Goal: Transaction & Acquisition: Purchase product/service

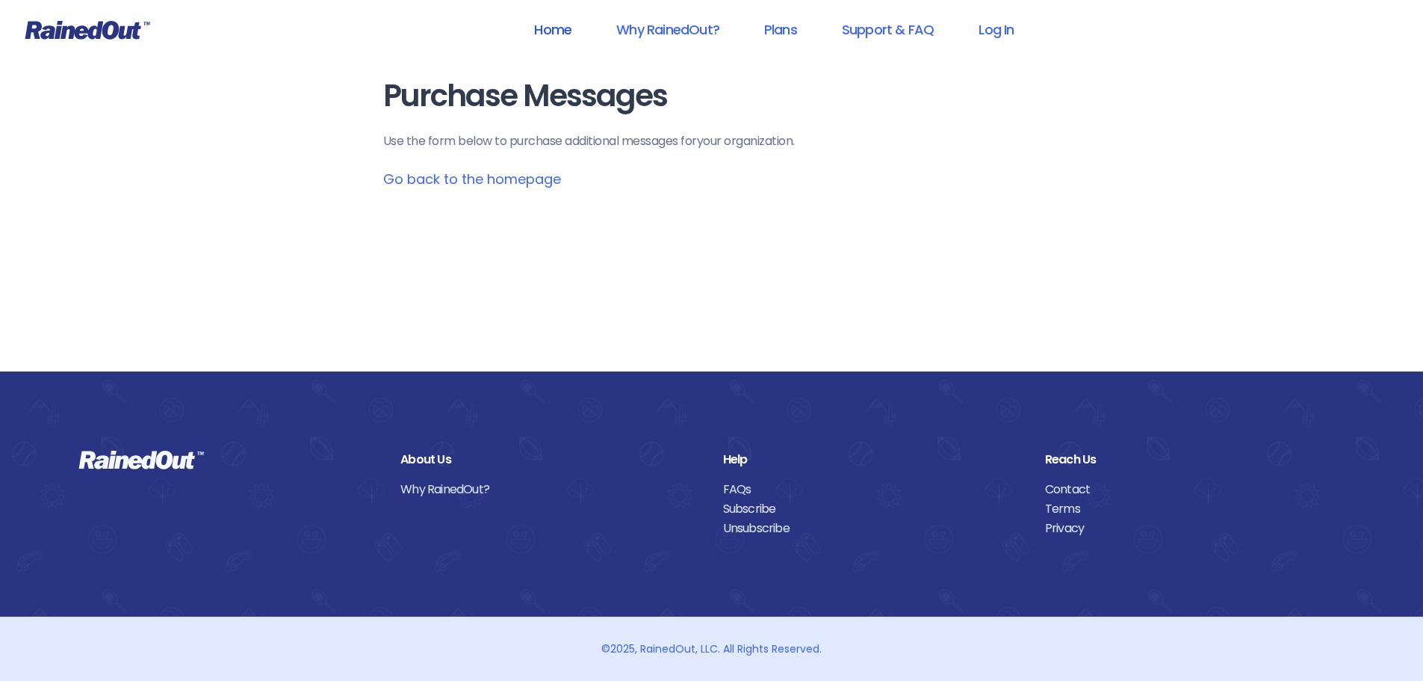
click at [556, 31] on link "Home" at bounding box center [553, 30] width 76 height 34
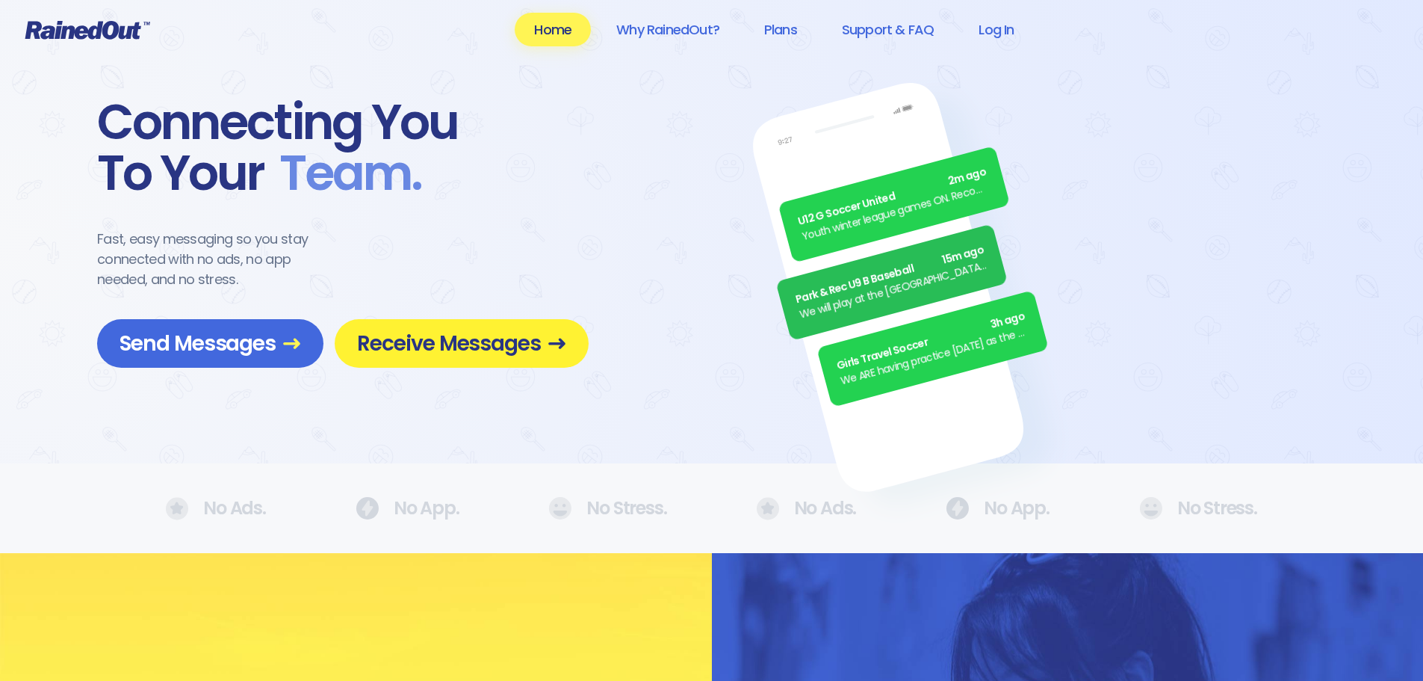
click at [415, 344] on span "Receive Messages" at bounding box center [461, 343] width 209 height 26
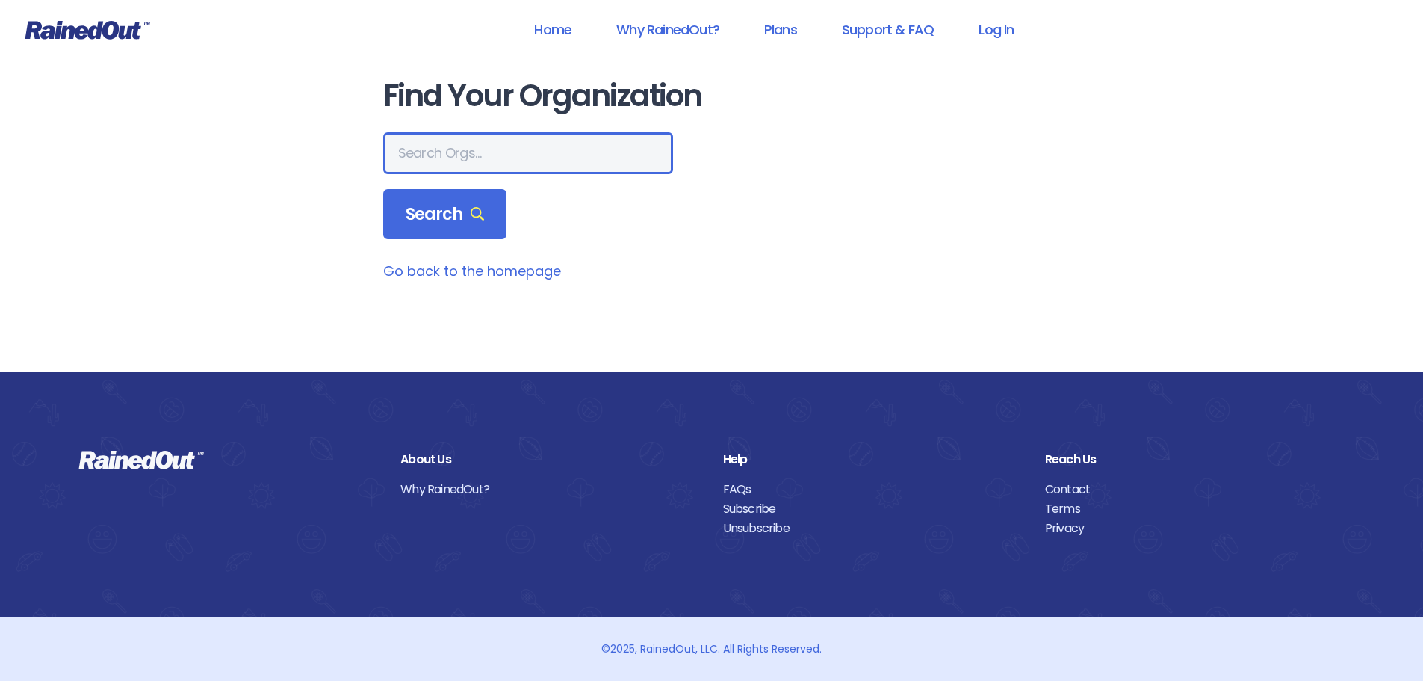
click at [501, 140] on input "text" at bounding box center [528, 153] width 290 height 42
type input "st. francis center"
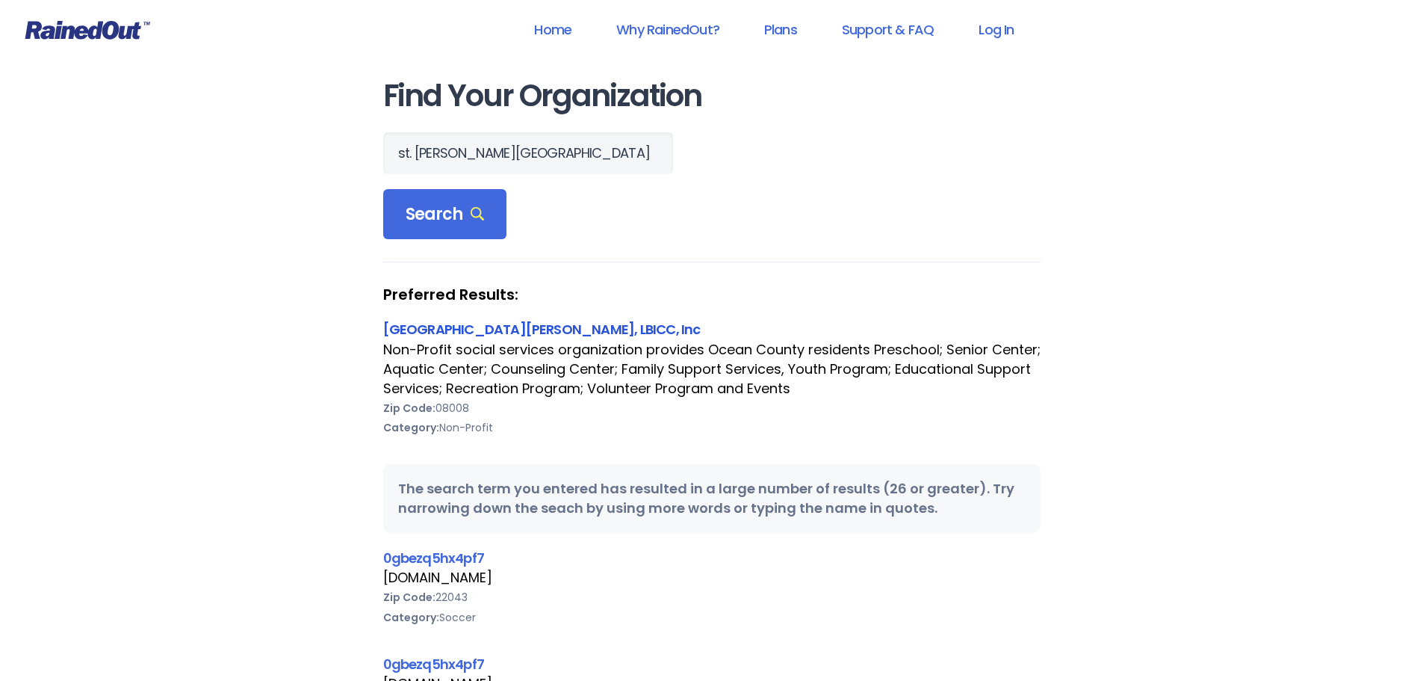
click at [486, 330] on link "[GEOGRAPHIC_DATA][PERSON_NAME], LBICC, Inc" at bounding box center [542, 329] width 318 height 19
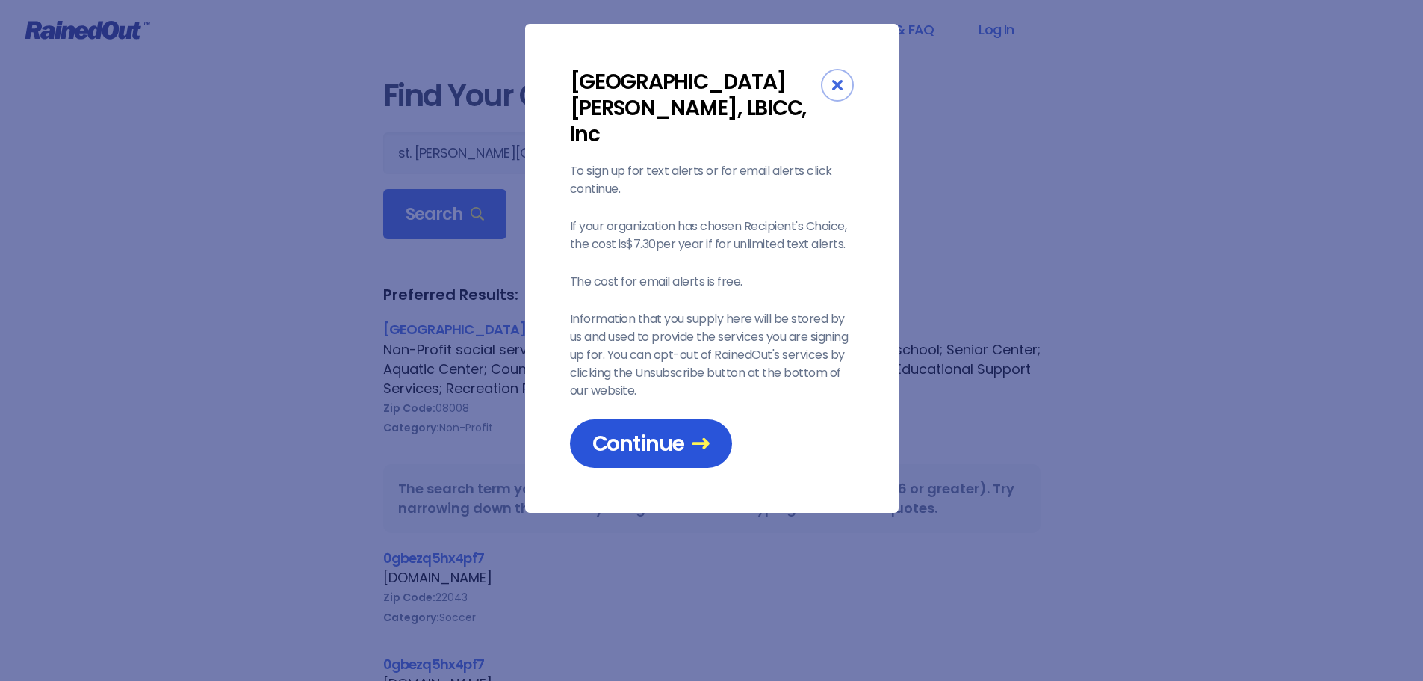
click at [617, 430] on span "Continue" at bounding box center [651, 443] width 117 height 26
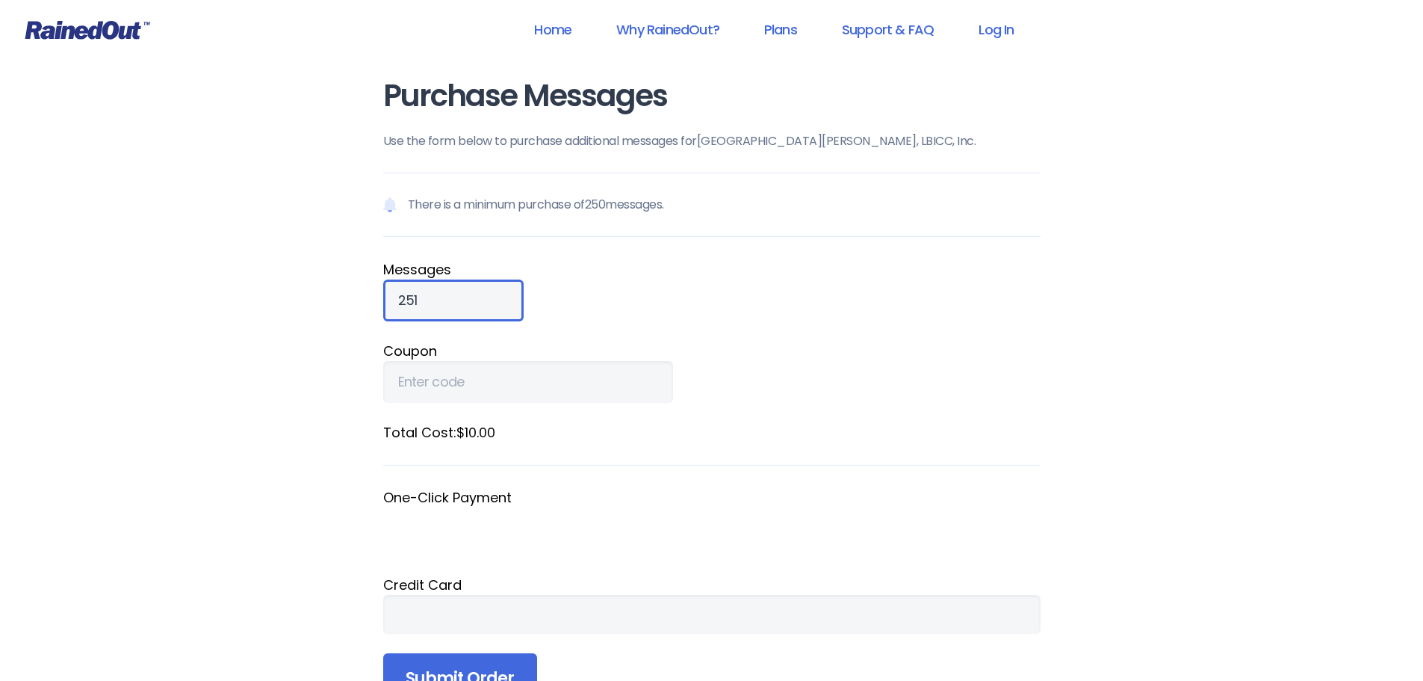
click at [478, 292] on input "251" at bounding box center [453, 300] width 140 height 42
drag, startPoint x: 456, startPoint y: 303, endPoint x: 386, endPoint y: 296, distance: 69.8
click at [386, 296] on input "251" at bounding box center [453, 300] width 140 height 42
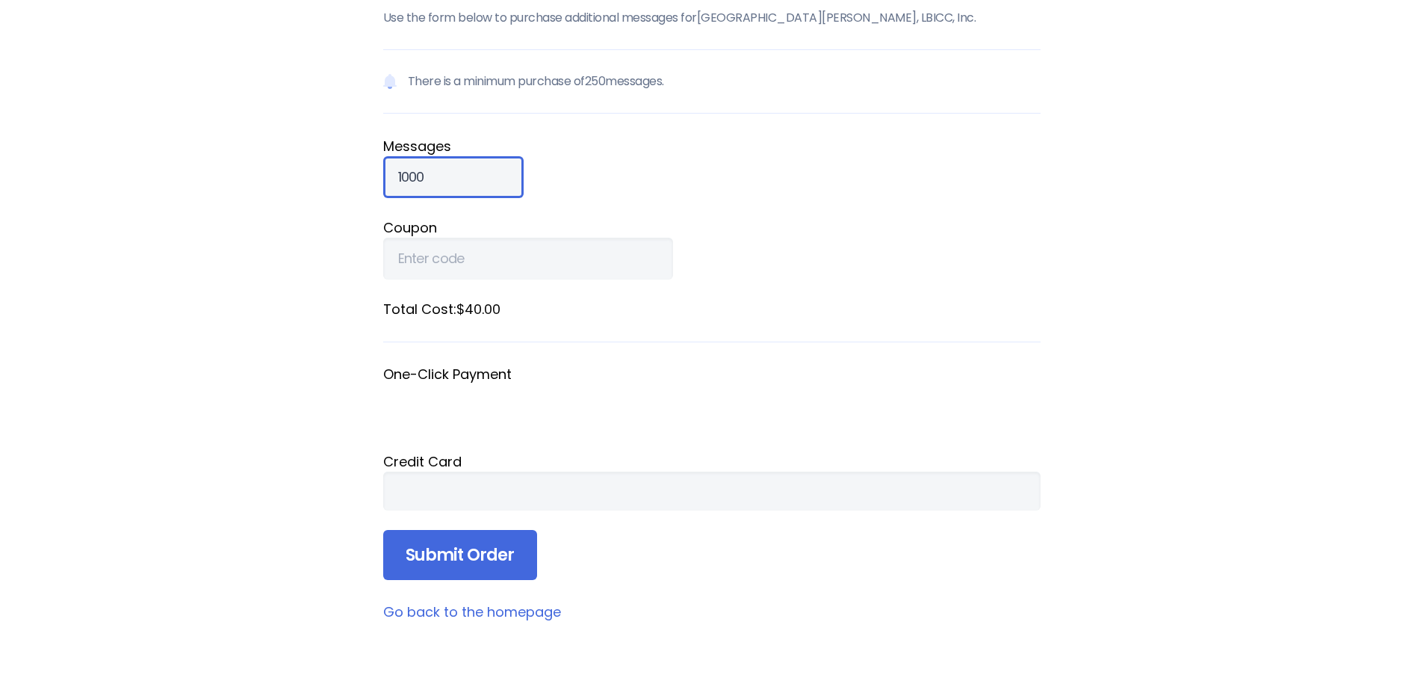
scroll to position [149, 0]
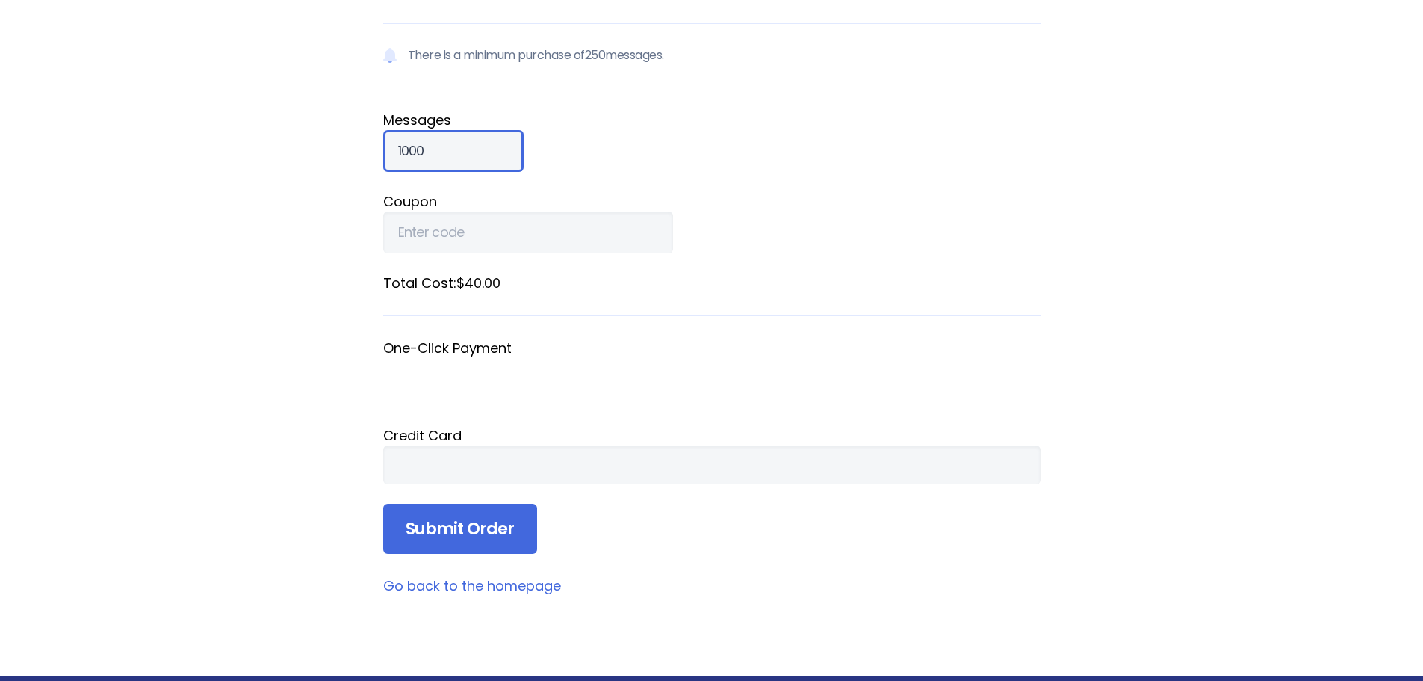
drag, startPoint x: 433, startPoint y: 149, endPoint x: 377, endPoint y: 143, distance: 56.4
click at [379, 148] on div "Purchase Messages Use the form below to purchase additional messages for [GEOGR…" at bounding box center [711, 263] width 717 height 825
type input "2000"
click at [882, 549] on form "There is a minimum purchase of 250 messages. Message s 2000 Coupon Total Cost: …" at bounding box center [712, 288] width 658 height 531
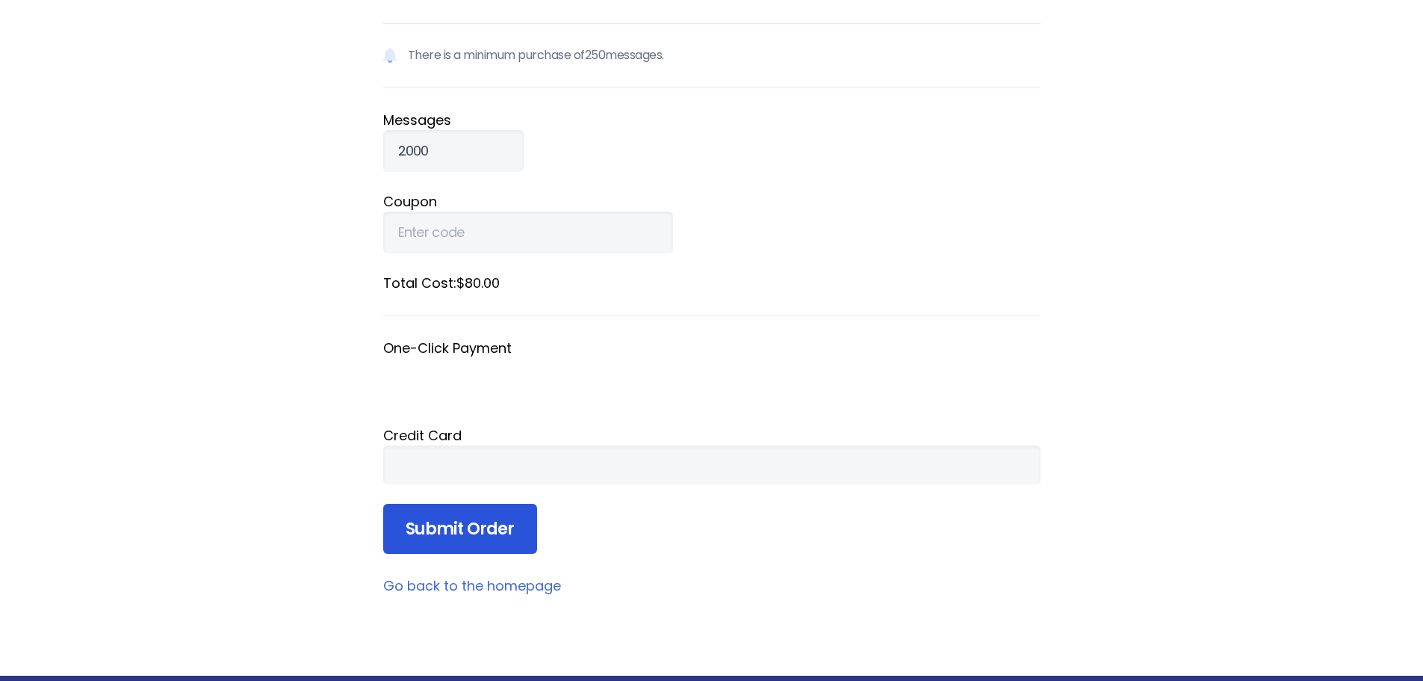
click at [508, 524] on input "Submit Order" at bounding box center [460, 529] width 154 height 51
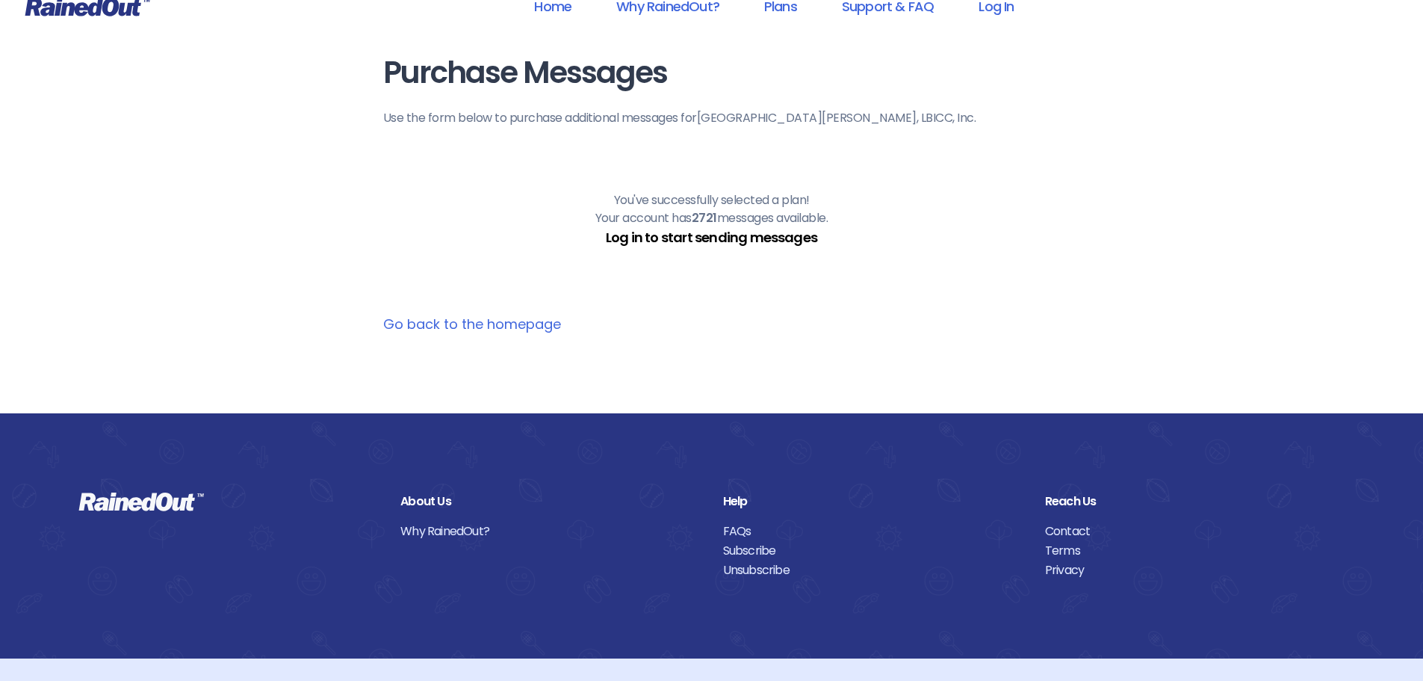
scroll to position [0, 0]
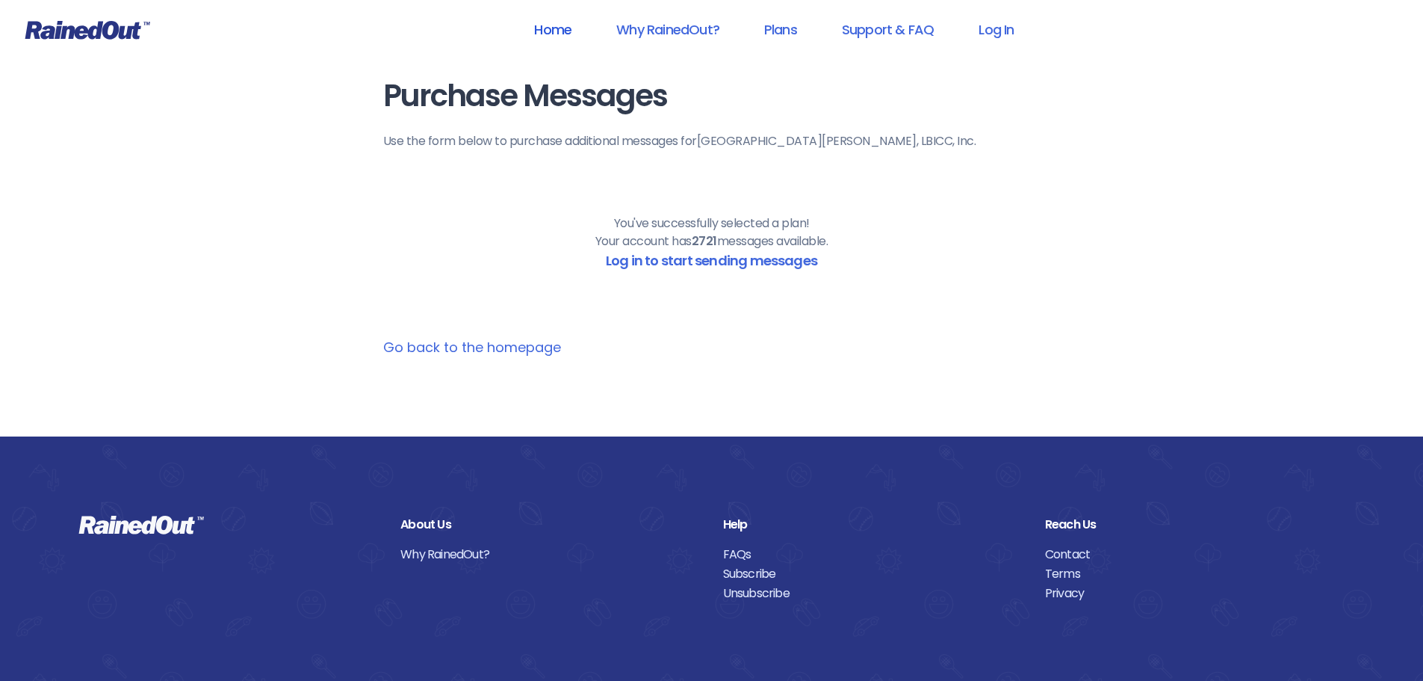
click at [553, 25] on link "Home" at bounding box center [553, 30] width 76 height 34
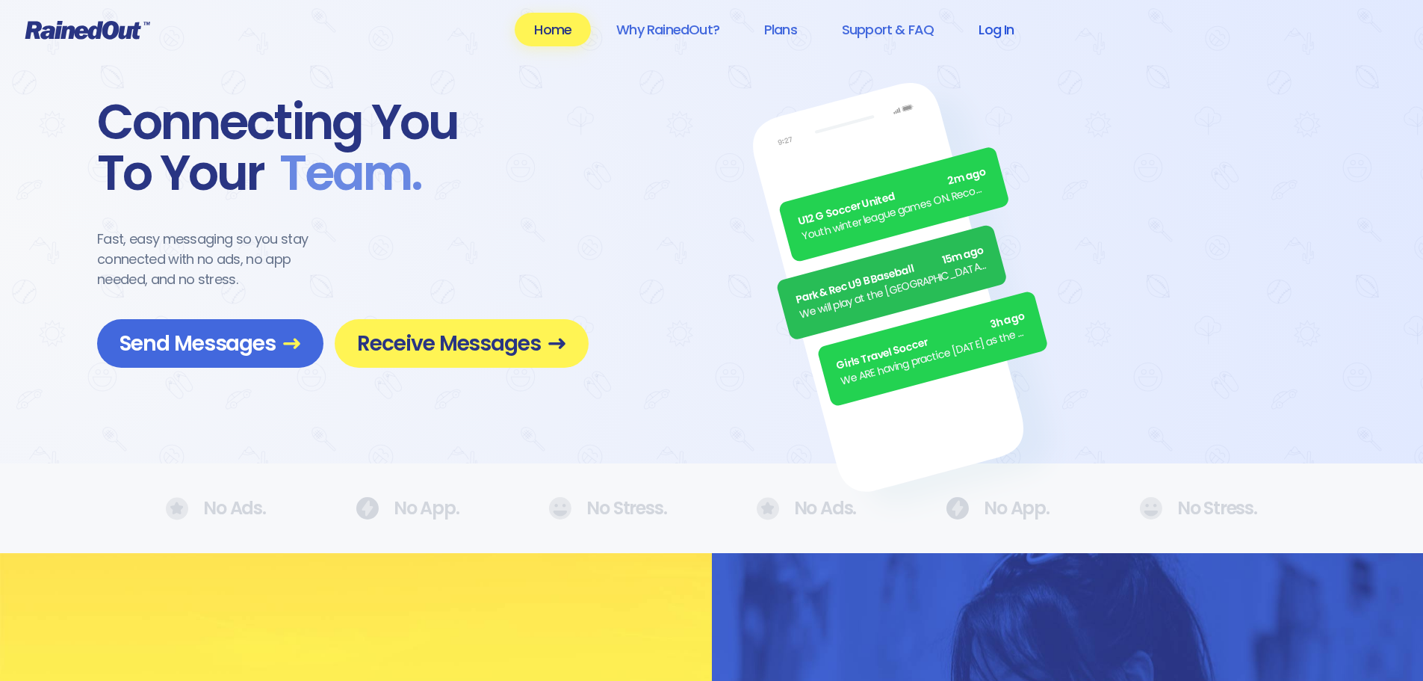
click at [993, 30] on link "Log In" at bounding box center [996, 30] width 74 height 34
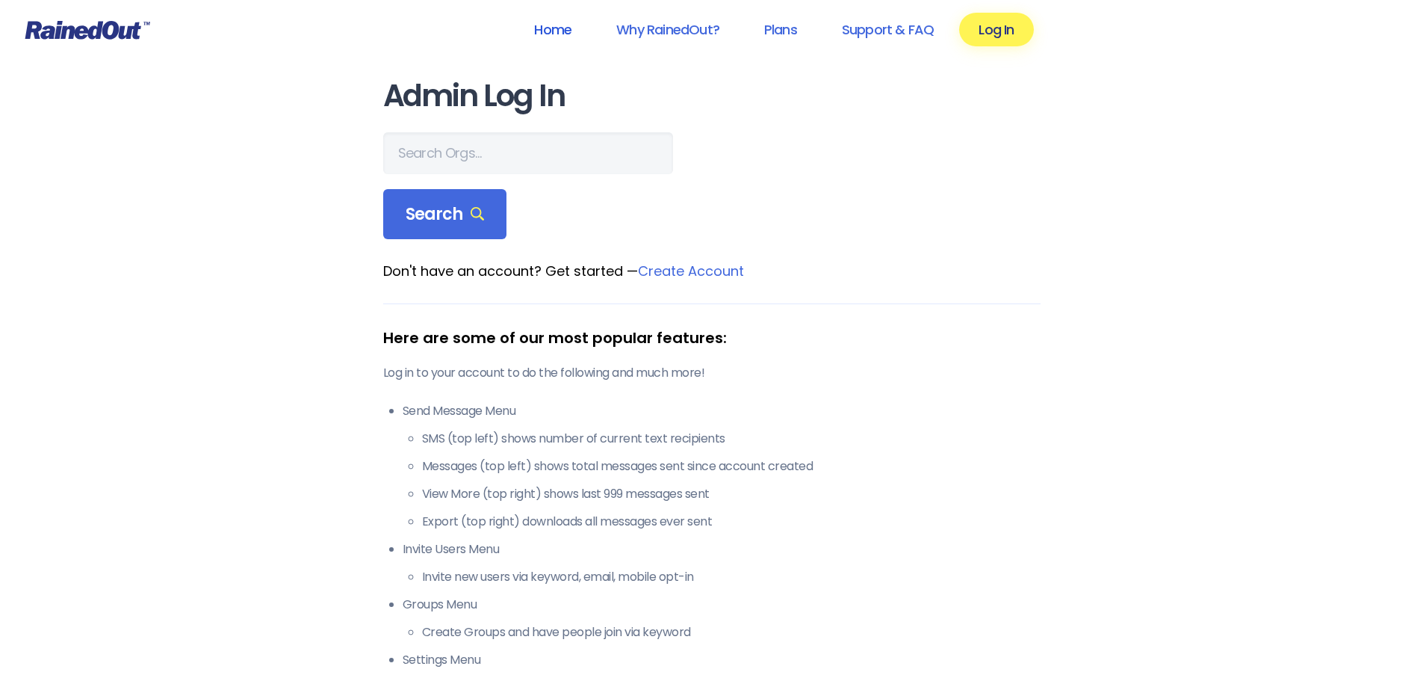
click at [548, 26] on link "Home" at bounding box center [553, 30] width 76 height 34
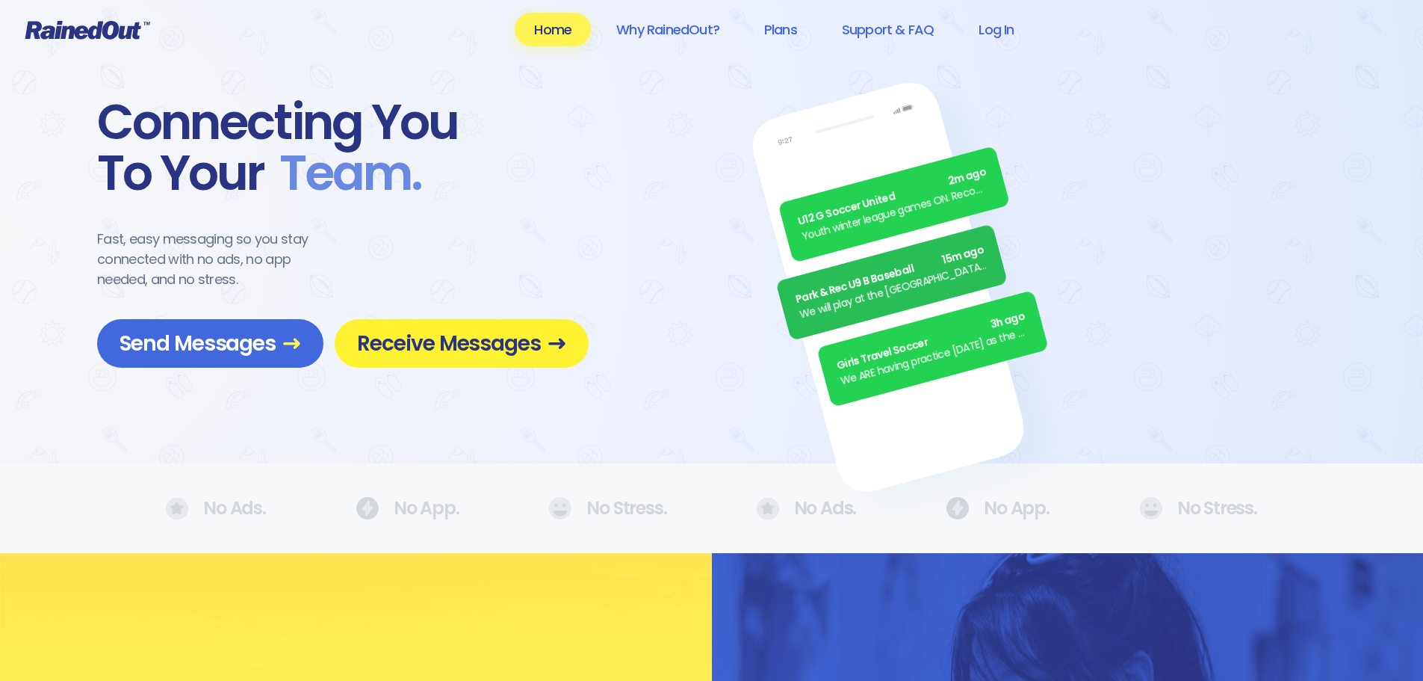
click at [534, 356] on span "Receive Messages" at bounding box center [461, 343] width 209 height 26
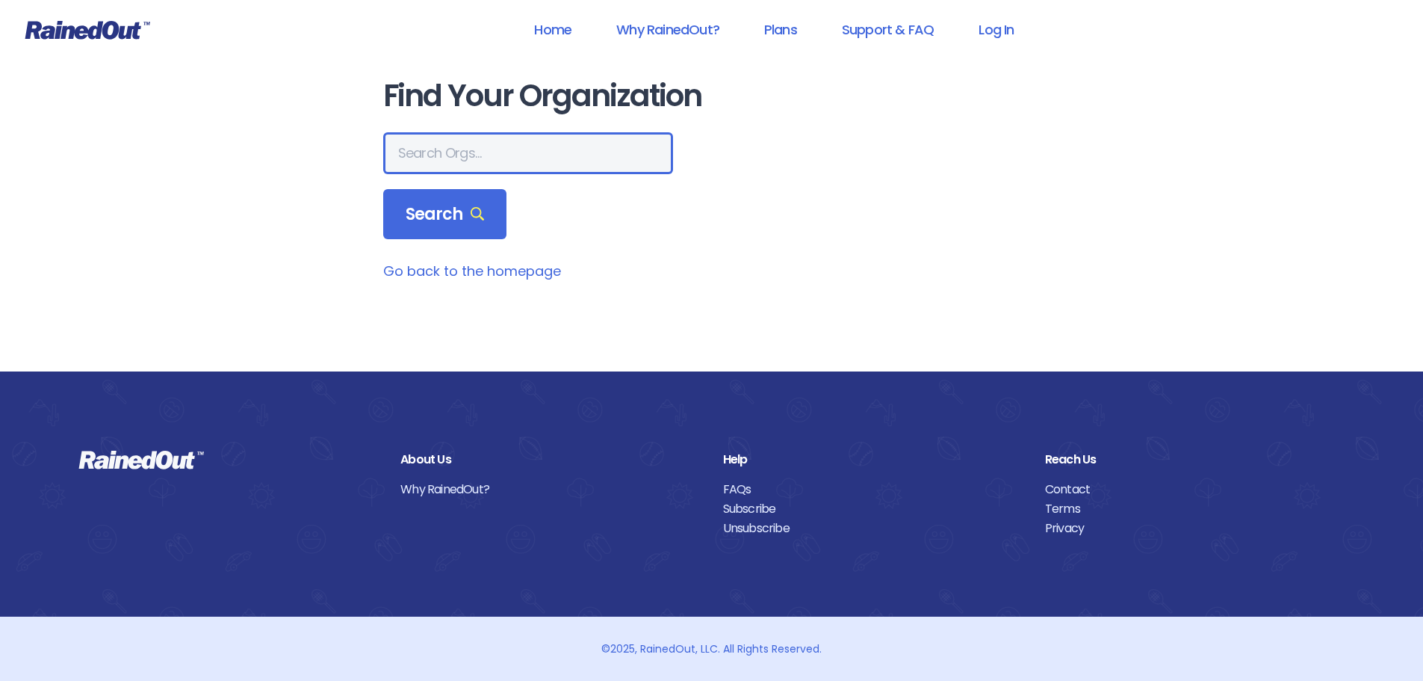
click at [488, 151] on input "text" at bounding box center [528, 153] width 290 height 42
type input "[GEOGRAPHIC_DATA][PERSON_NAME]"
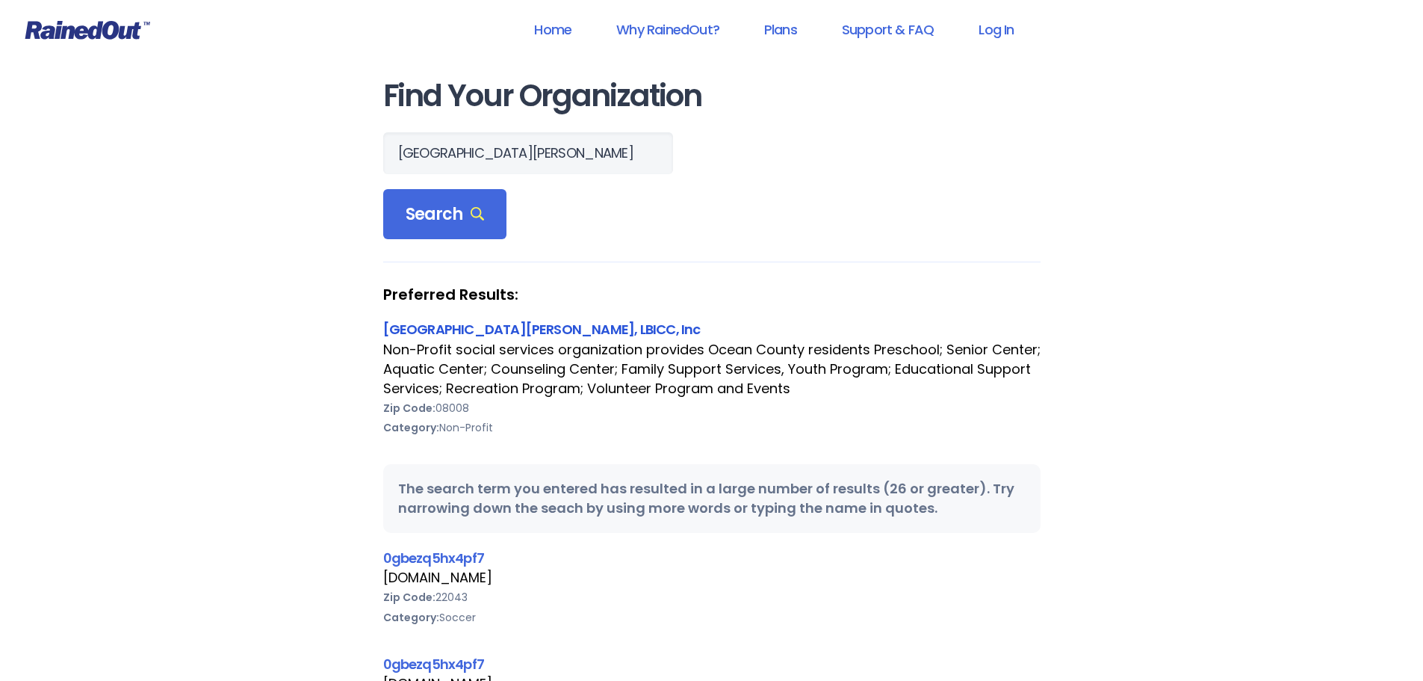
click at [463, 331] on link "[GEOGRAPHIC_DATA][PERSON_NAME], LBICC, Inc" at bounding box center [542, 329] width 318 height 19
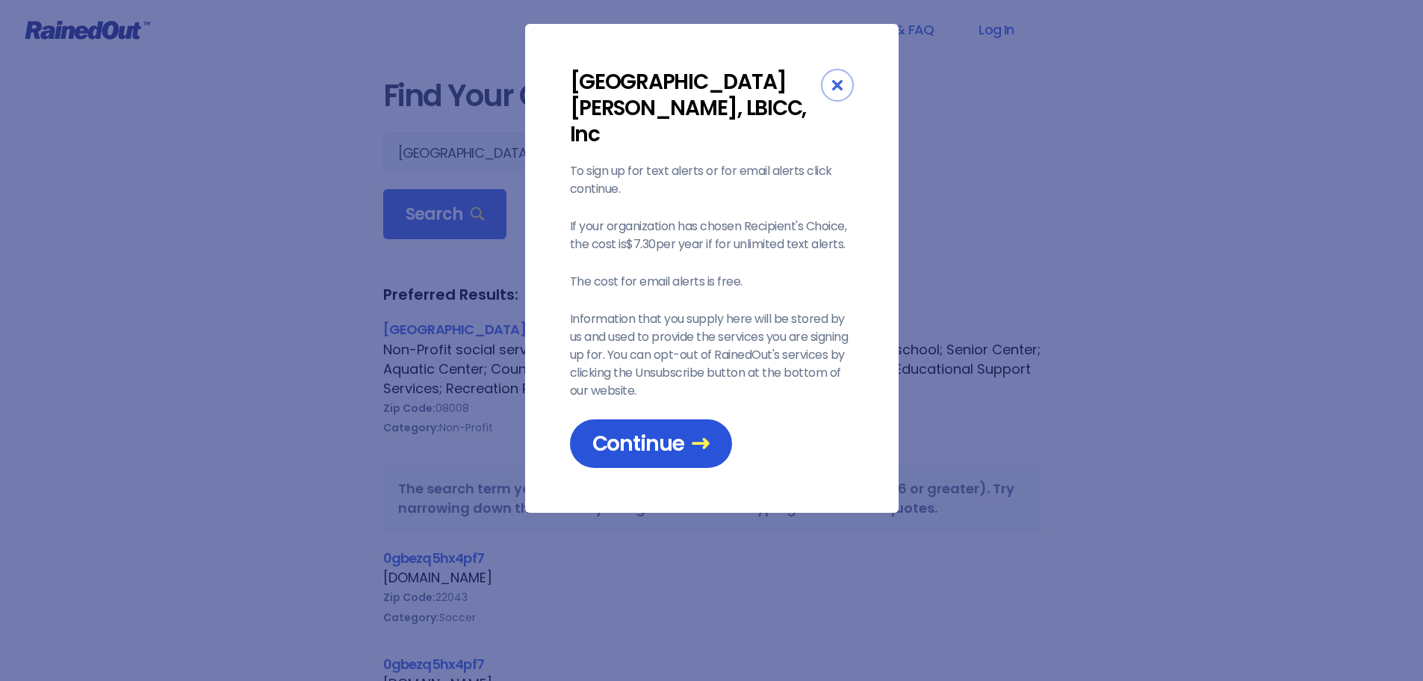
click at [669, 430] on span "Continue" at bounding box center [651, 443] width 117 height 26
